Goal: Task Accomplishment & Management: Use online tool/utility

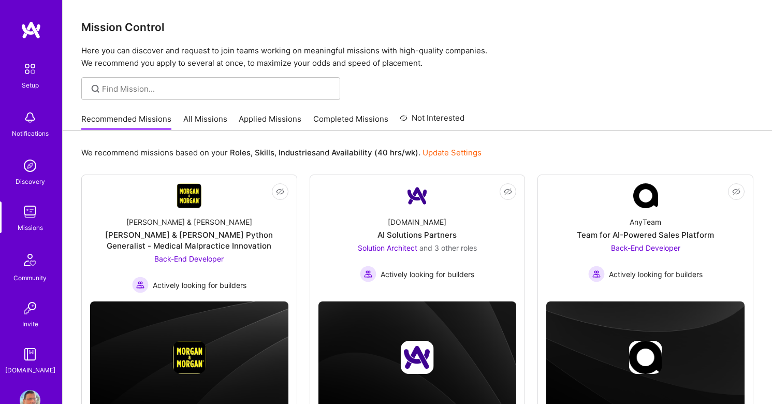
click at [41, 215] on link "Missions" at bounding box center [30, 217] width 64 height 32
click at [29, 207] on img at bounding box center [30, 211] width 21 height 21
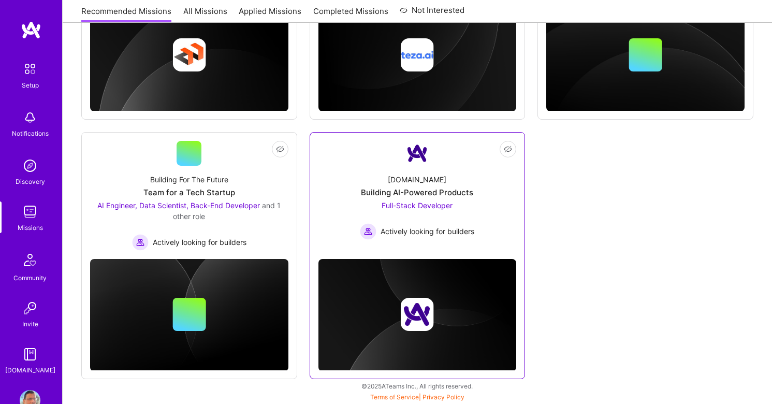
scroll to position [589, 0]
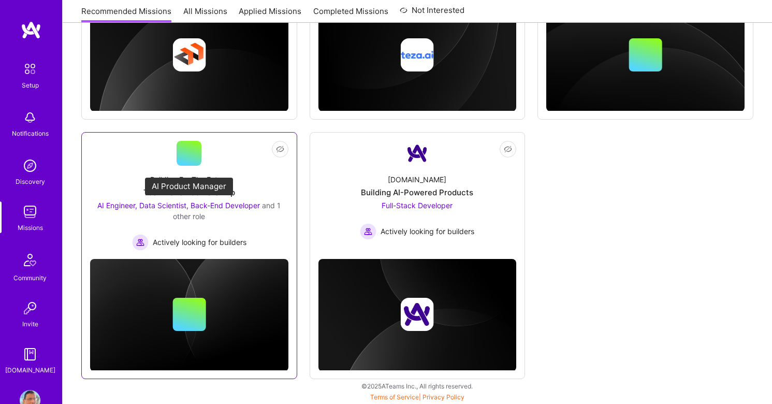
click at [249, 206] on span "AI Engineer, Data Scientist, Back-End Developer" at bounding box center [178, 205] width 163 height 9
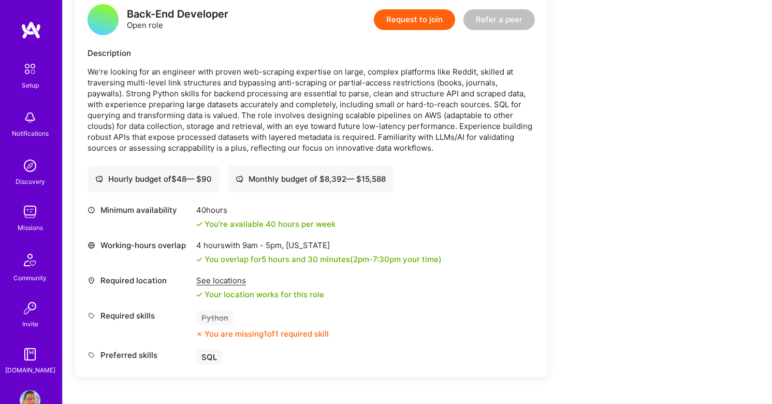
scroll to position [1351, 0]
